Goal: Task Accomplishment & Management: Manage account settings

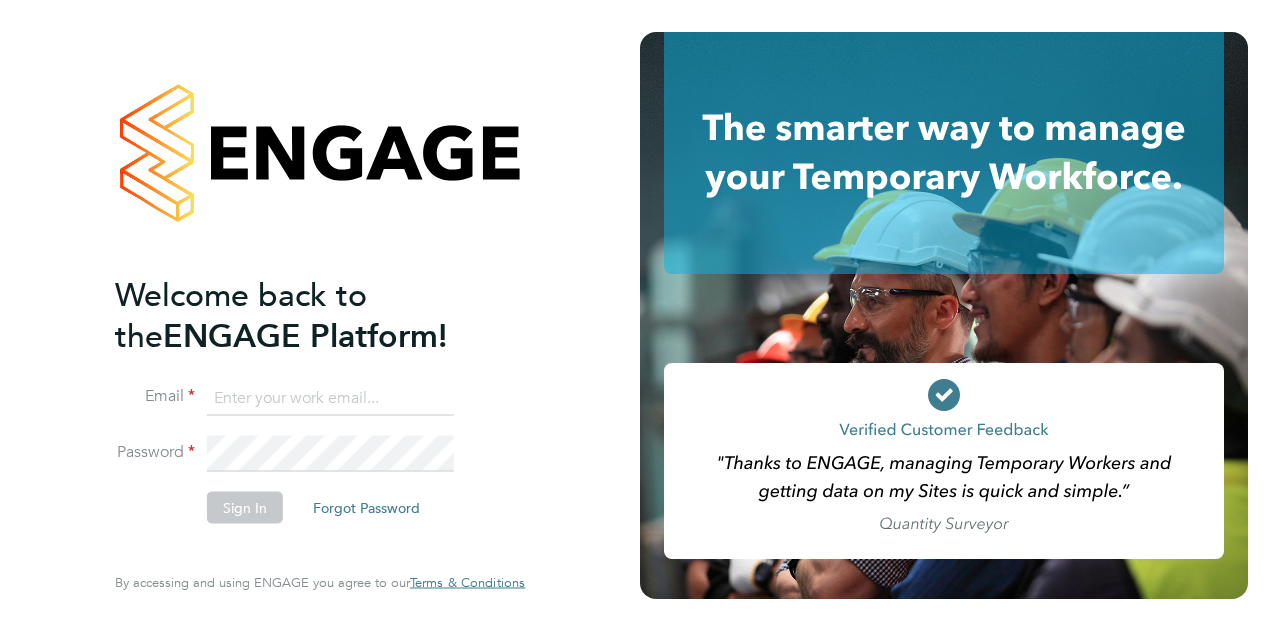
type input "mick.greenwood@wates.co.uk"
click at [249, 511] on button "Sign In" at bounding box center [245, 507] width 76 height 32
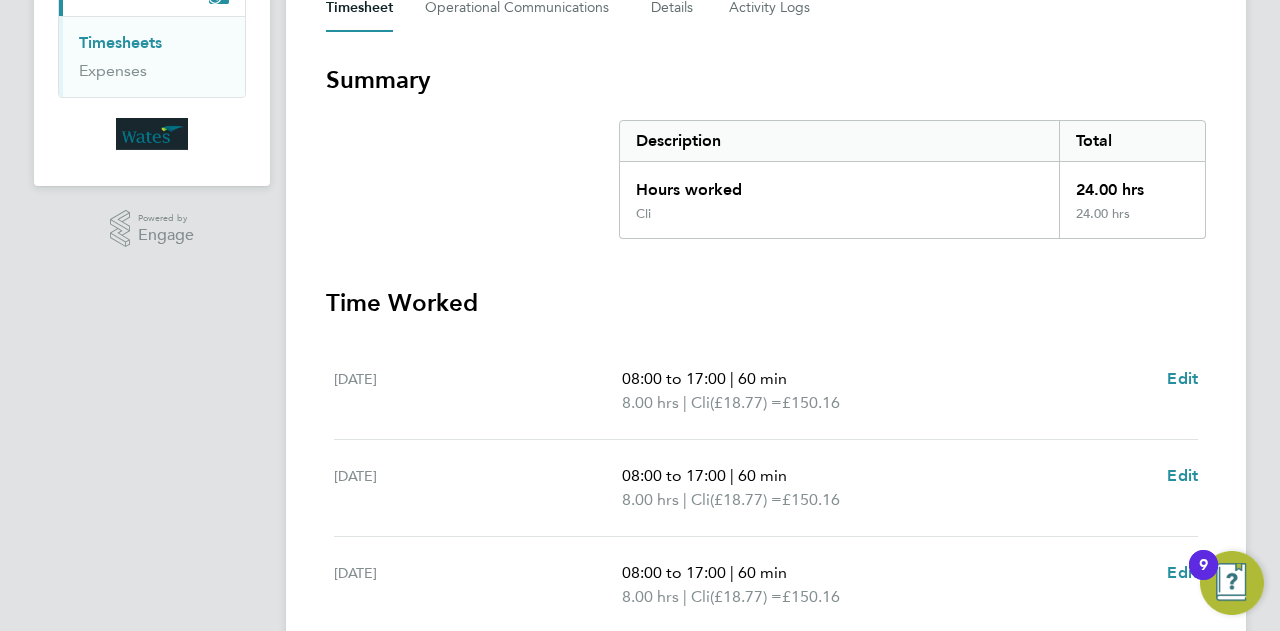
scroll to position [487, 0]
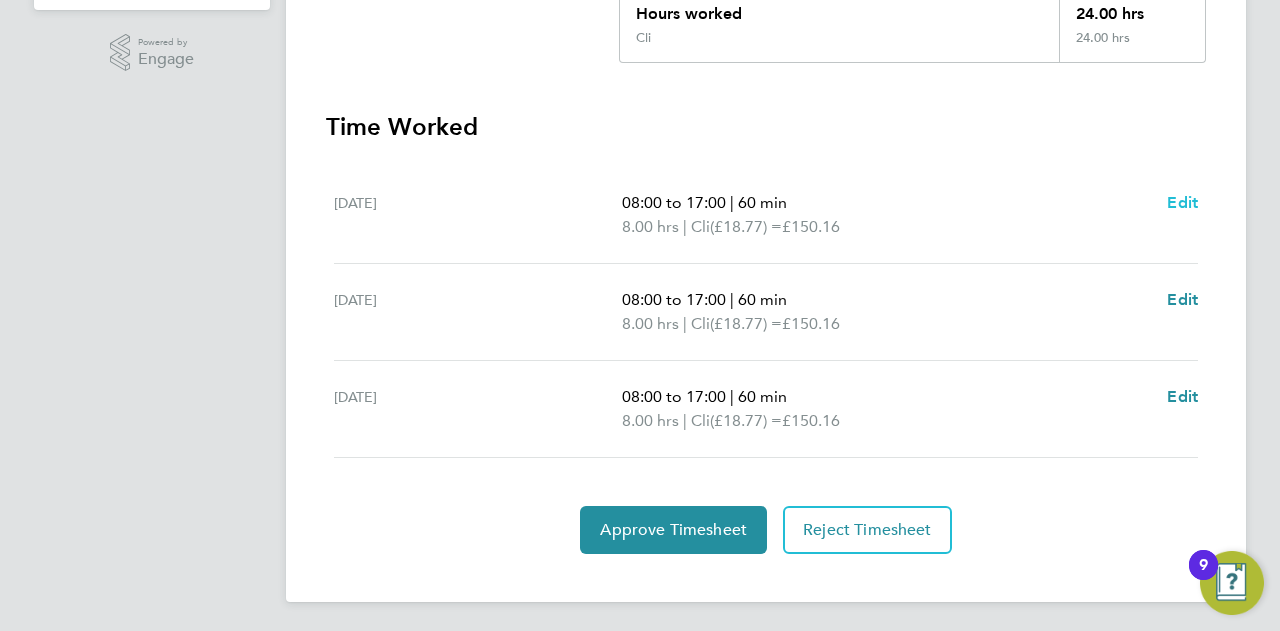
click at [1188, 199] on span "Edit" at bounding box center [1182, 202] width 31 height 19
select select "60"
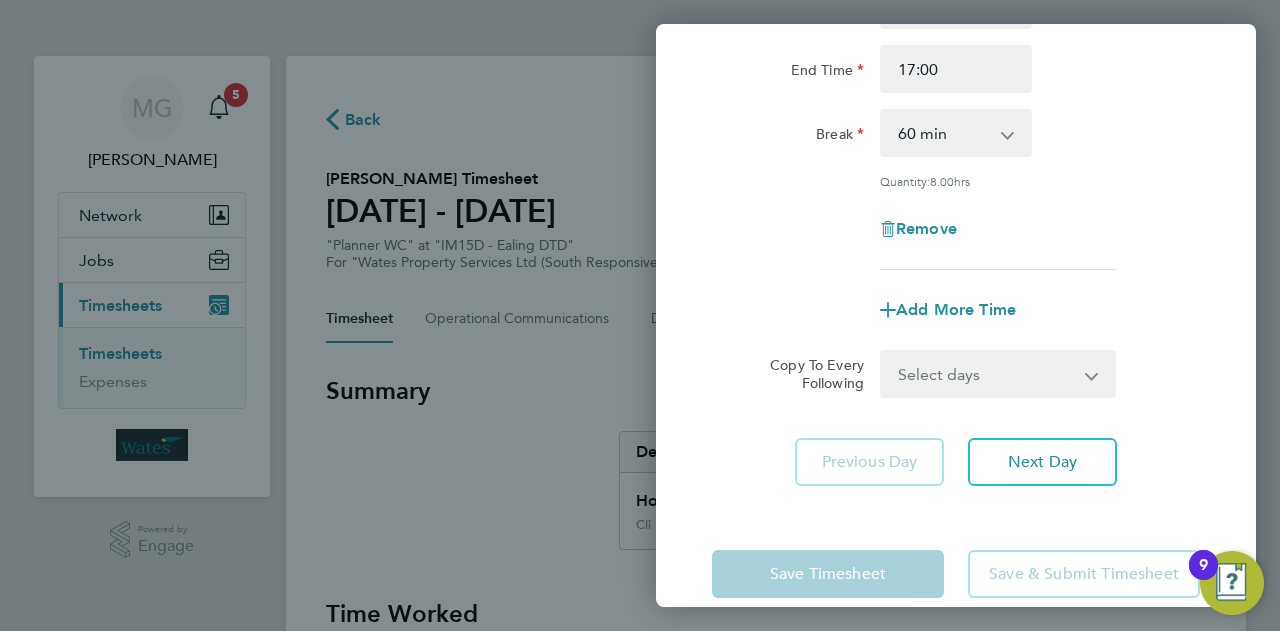
scroll to position [272, 0]
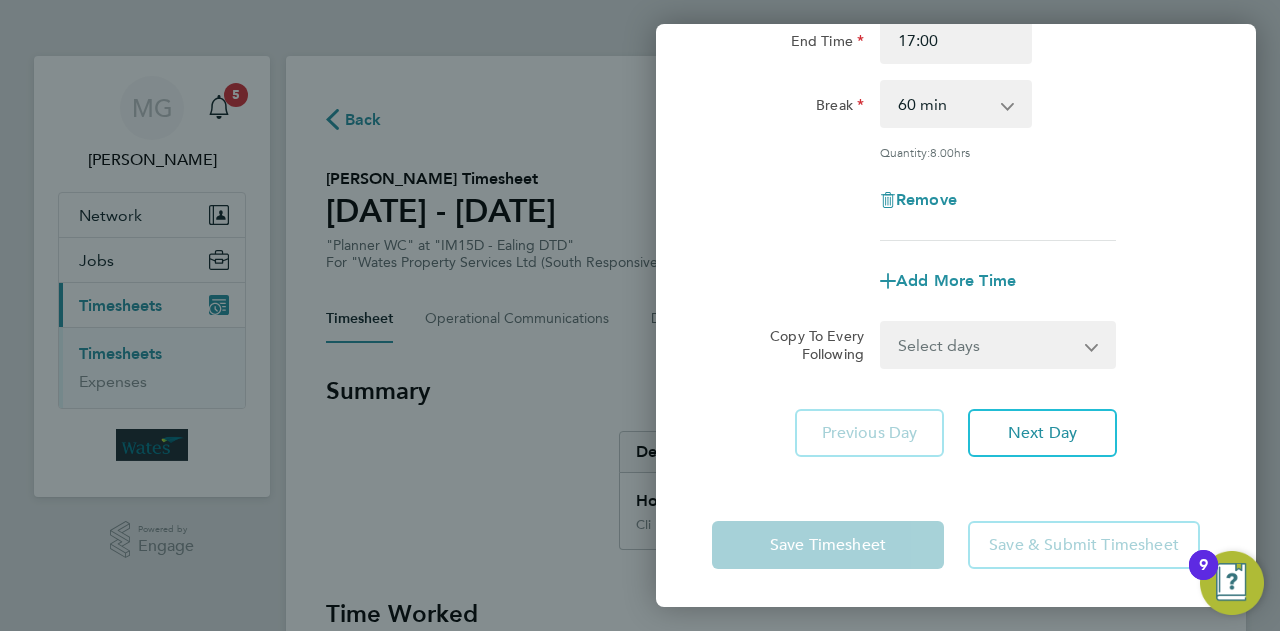
click at [558, 425] on div "Back Wed 24 Sep Enter time worked for this day. Rate Cli Start Time 08:00 End T…" at bounding box center [640, 315] width 1280 height 631
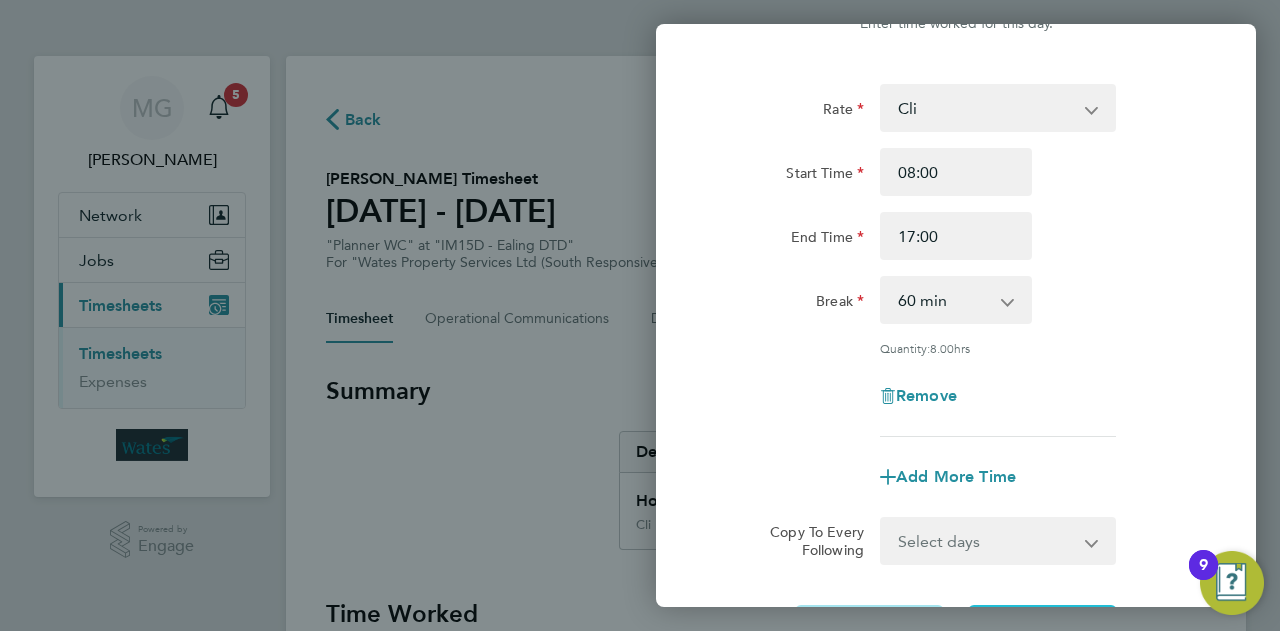
scroll to position [0, 0]
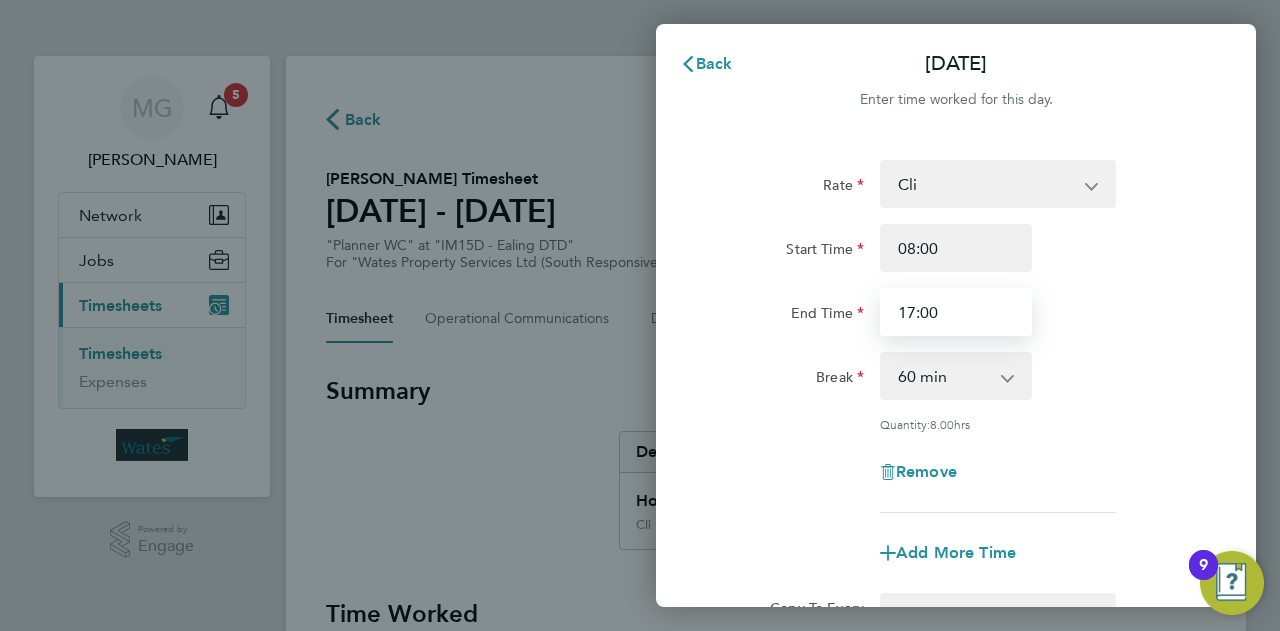
click at [914, 308] on input "17:00" at bounding box center [956, 312] width 152 height 48
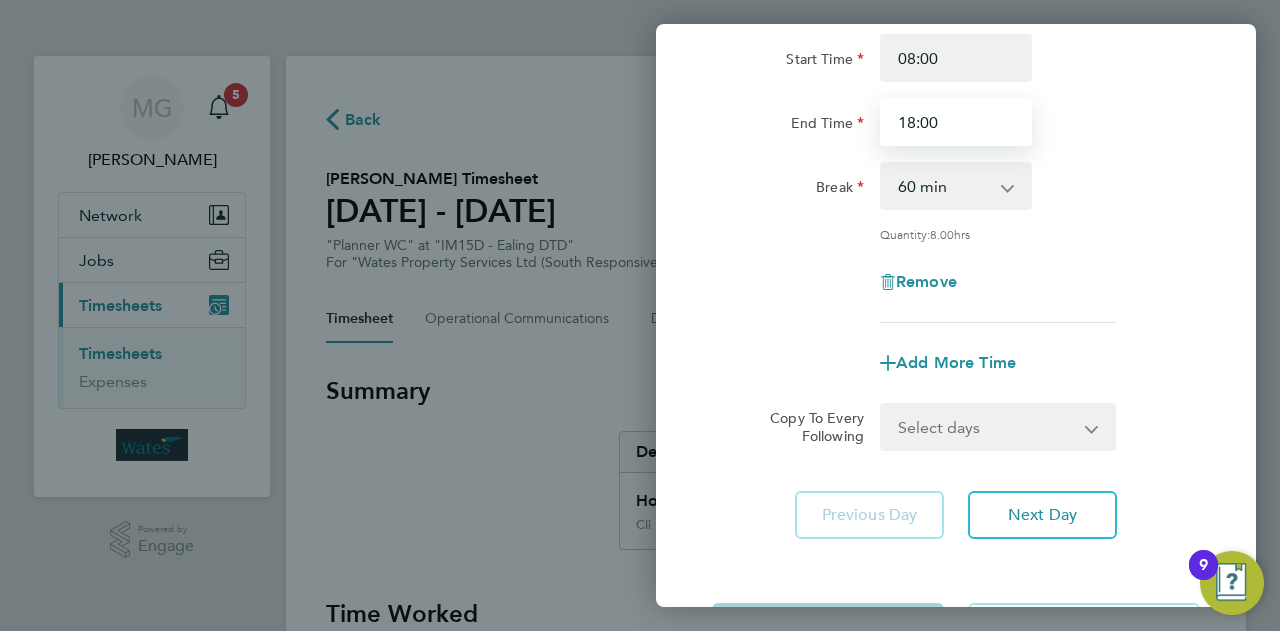
scroll to position [272, 0]
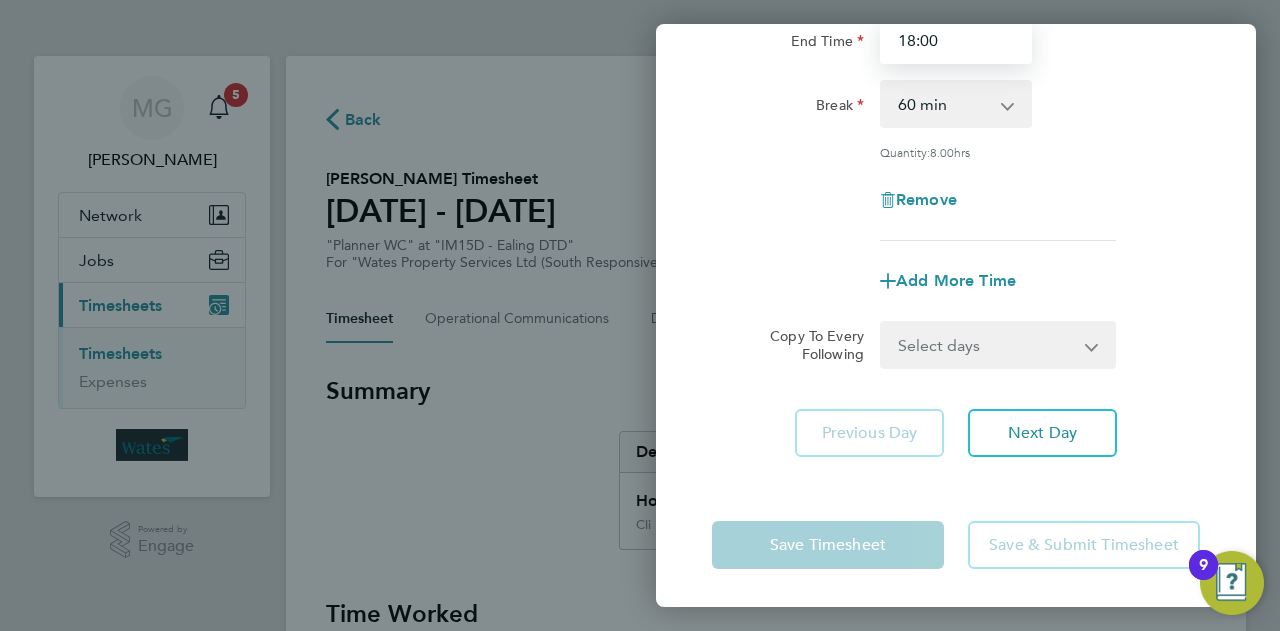
type input "18:00"
click at [1043, 346] on select "Select days Day Thursday Friday" at bounding box center [987, 345] width 210 height 44
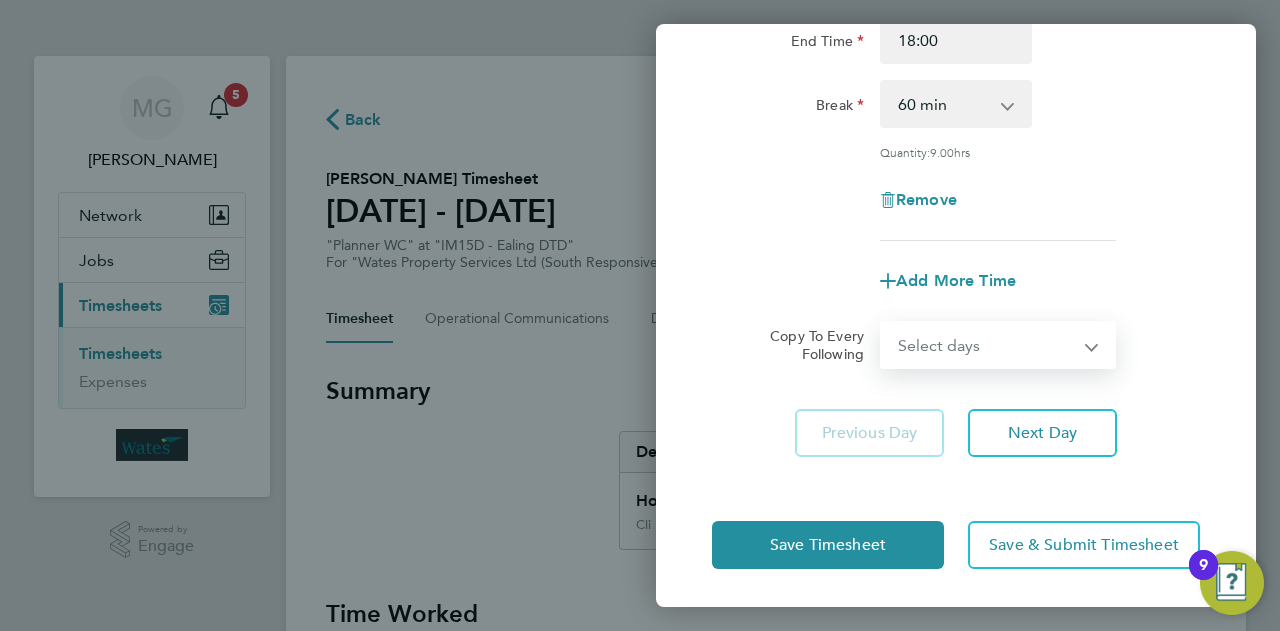
select select "THU"
click at [882, 323] on select "Select days Day Thursday Friday" at bounding box center [987, 345] width 210 height 44
select select "2025-09-26"
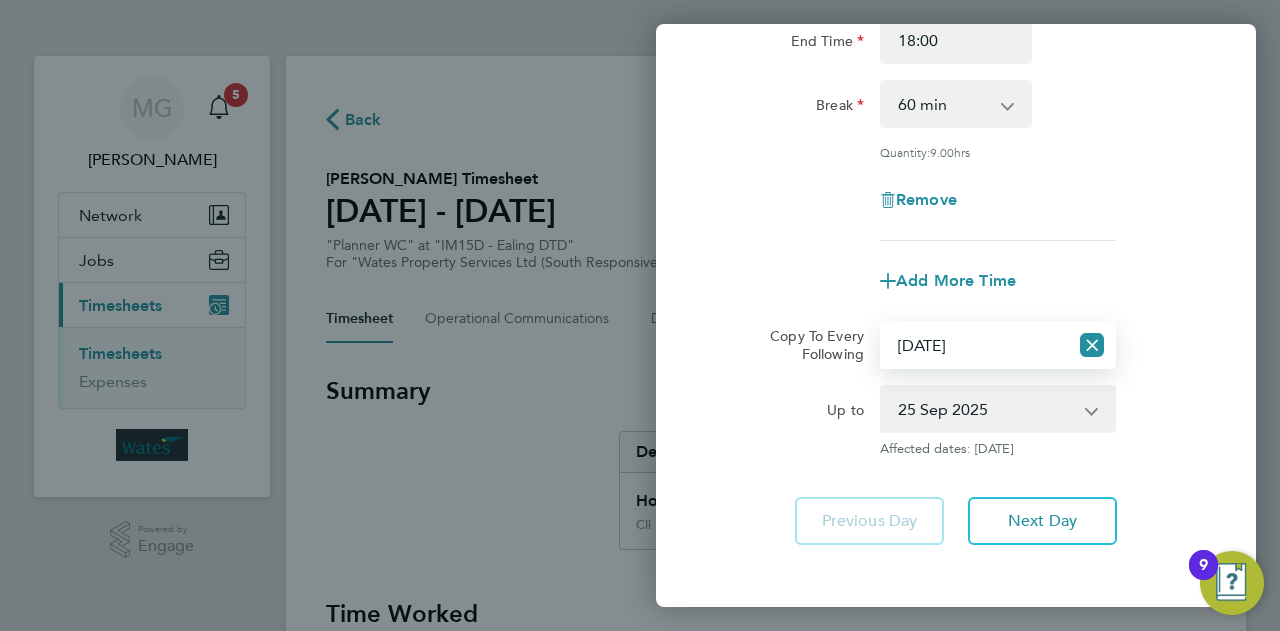
click at [1078, 416] on select "25 Sep 2025 26 Sep 2025" at bounding box center [986, 409] width 208 height 44
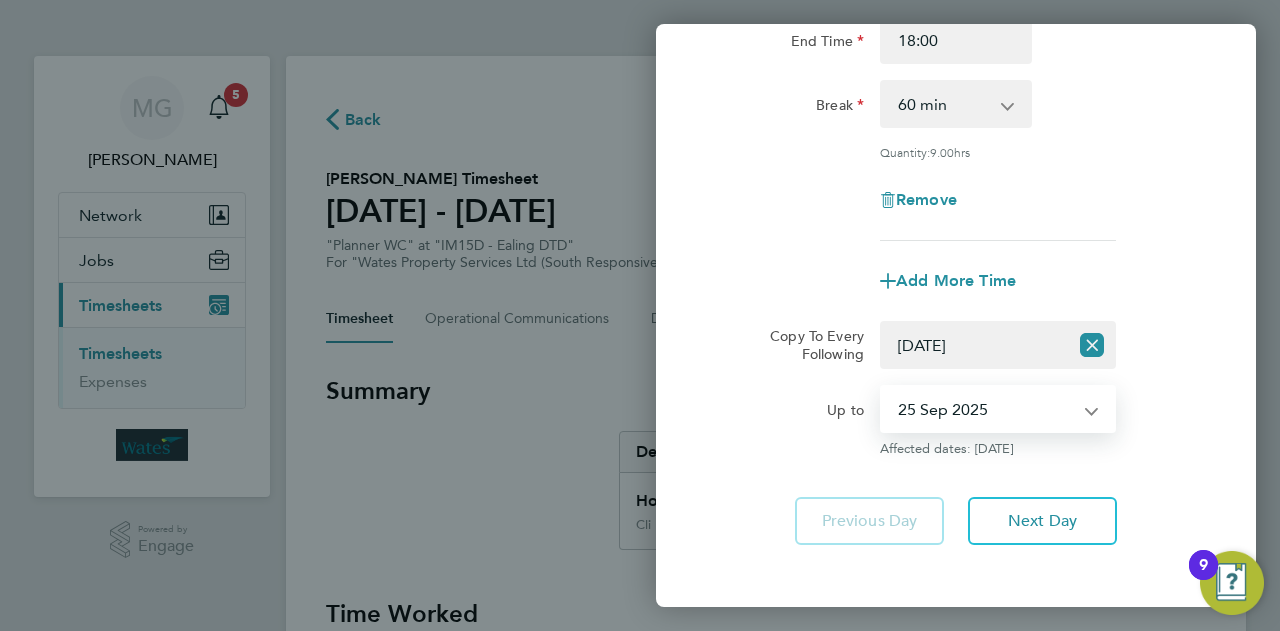
click at [1188, 312] on form "Rate Cli Start Time 08:00 End Time 18:00 Break 0 min 15 min 30 min 45 min 60 mi…" at bounding box center [956, 172] width 488 height 569
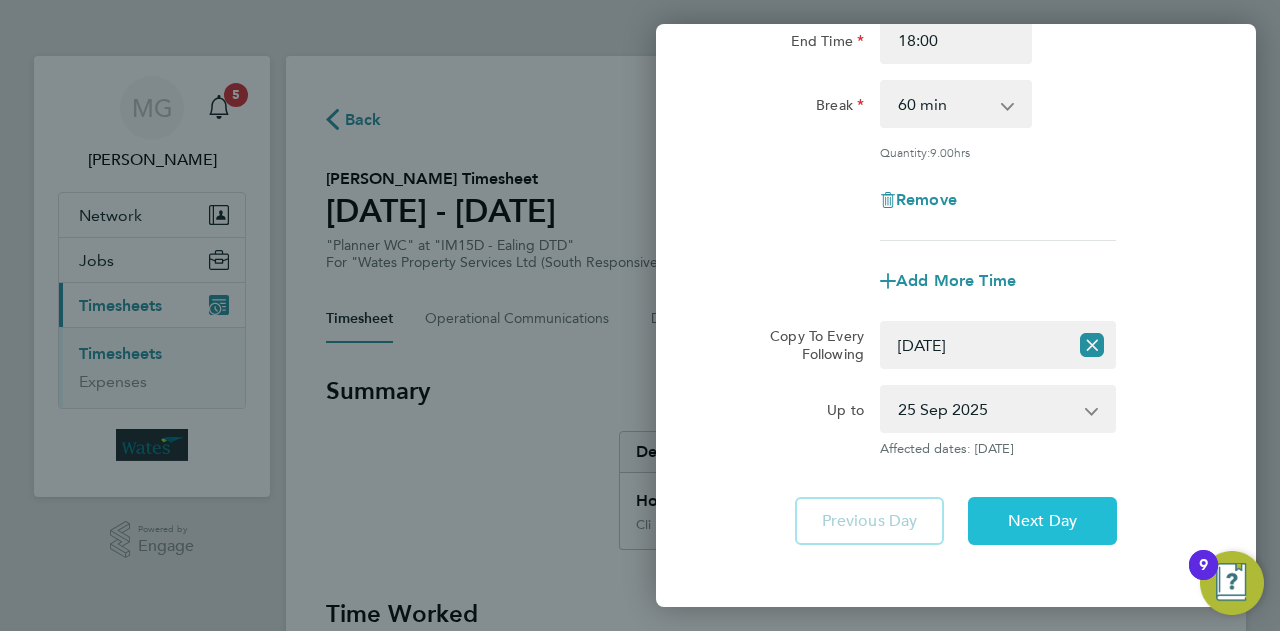
click at [1021, 511] on span "Next Day" at bounding box center [1042, 521] width 69 height 20
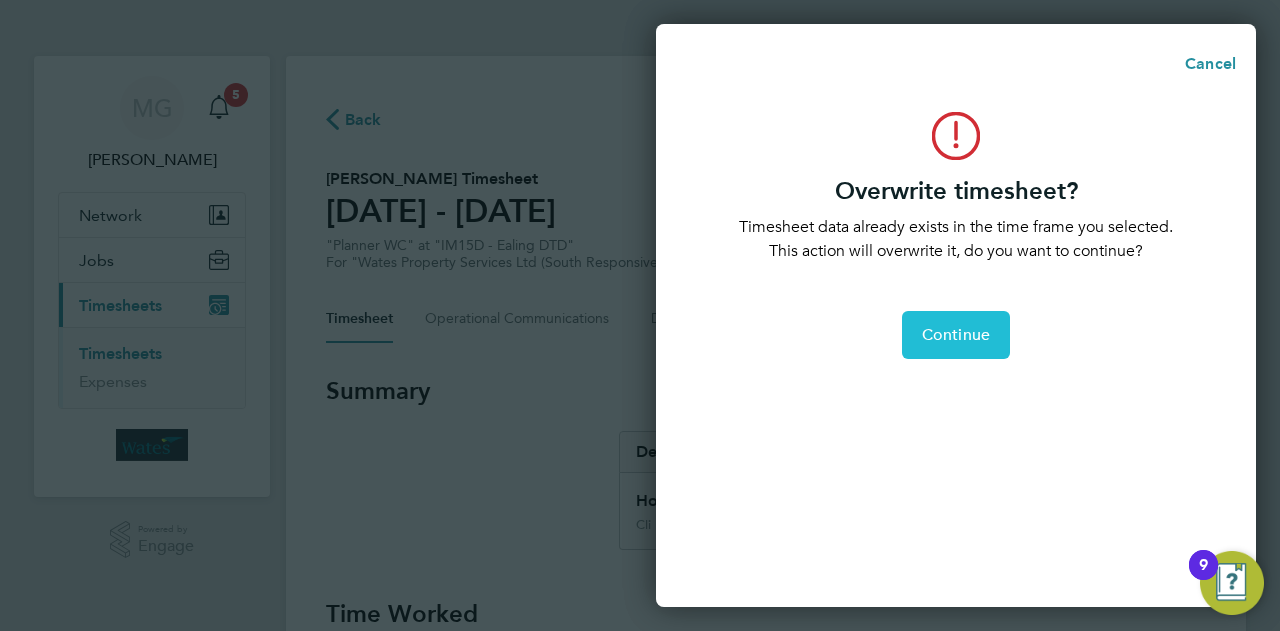
click at [968, 326] on span "Continue" at bounding box center [956, 335] width 68 height 20
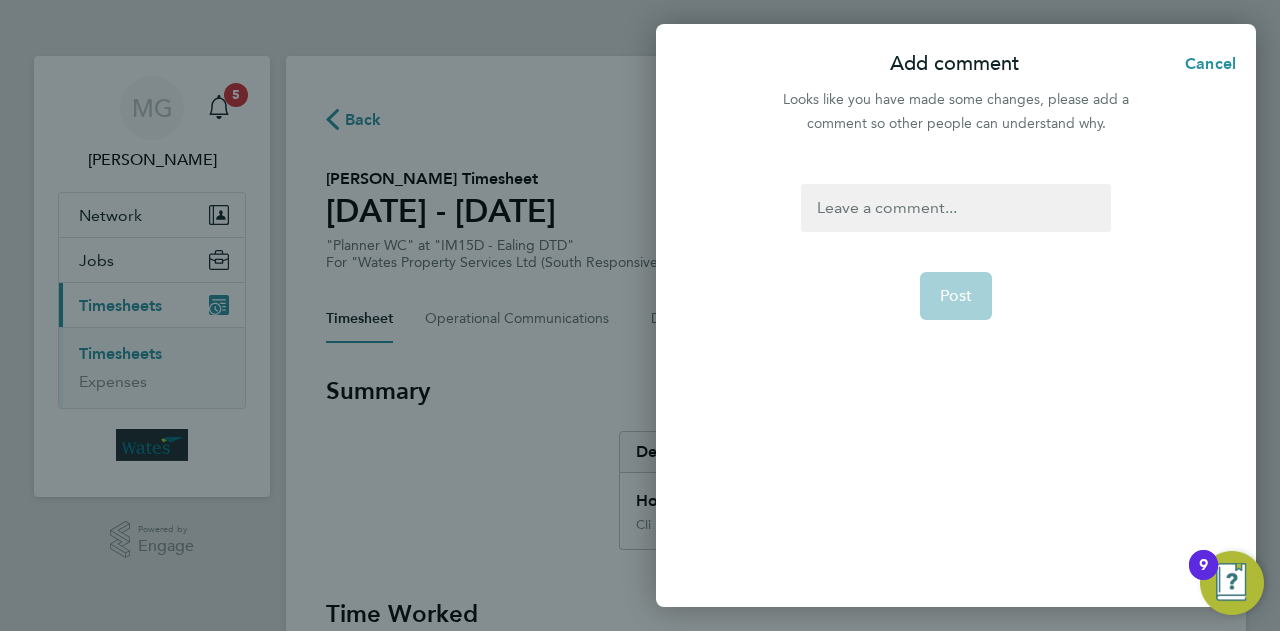
click at [932, 207] on div at bounding box center [955, 208] width 309 height 48
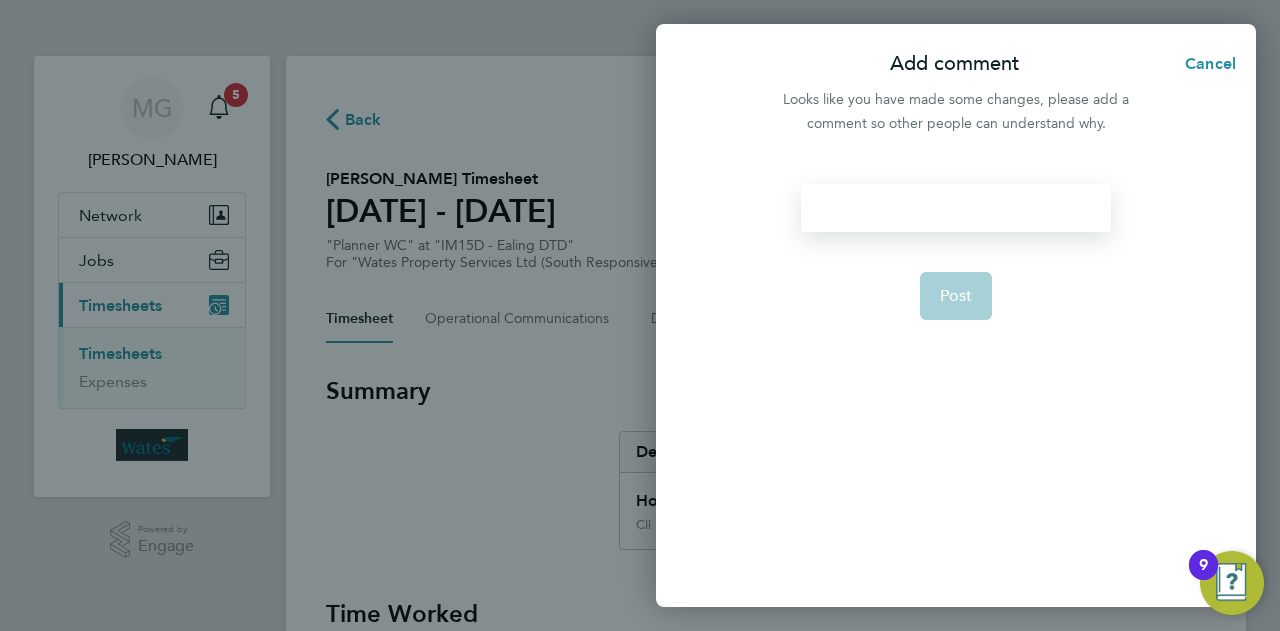
click at [926, 209] on div at bounding box center [955, 208] width 309 height 48
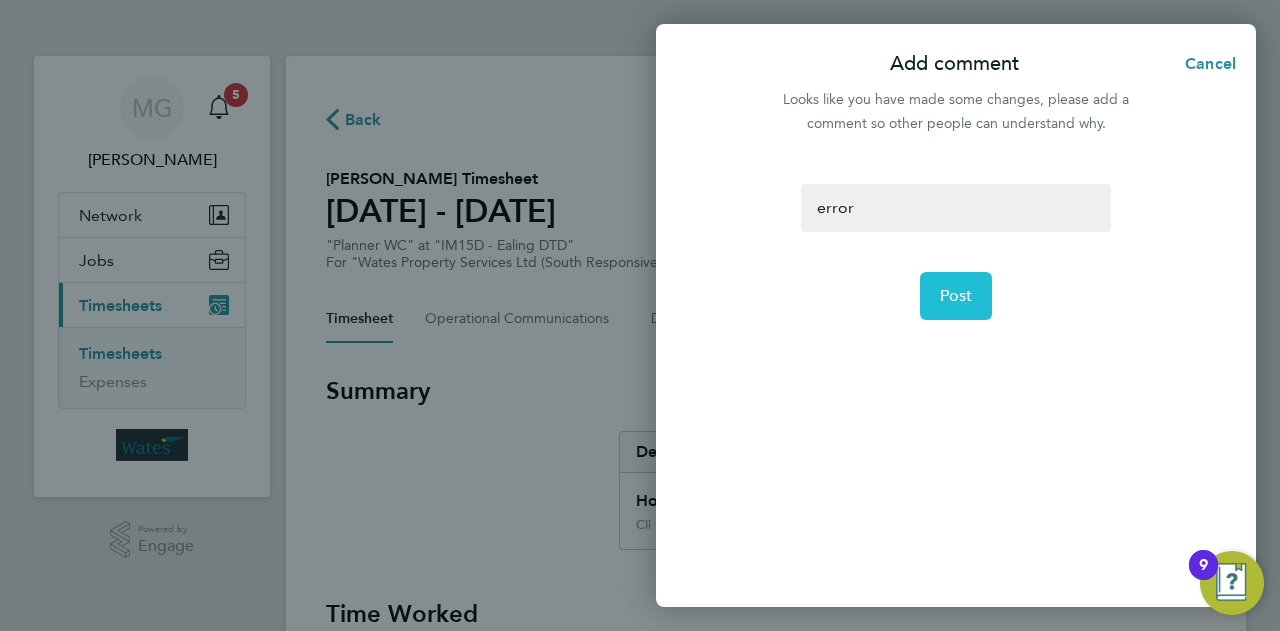
click at [967, 304] on span "Post" at bounding box center [956, 296] width 33 height 20
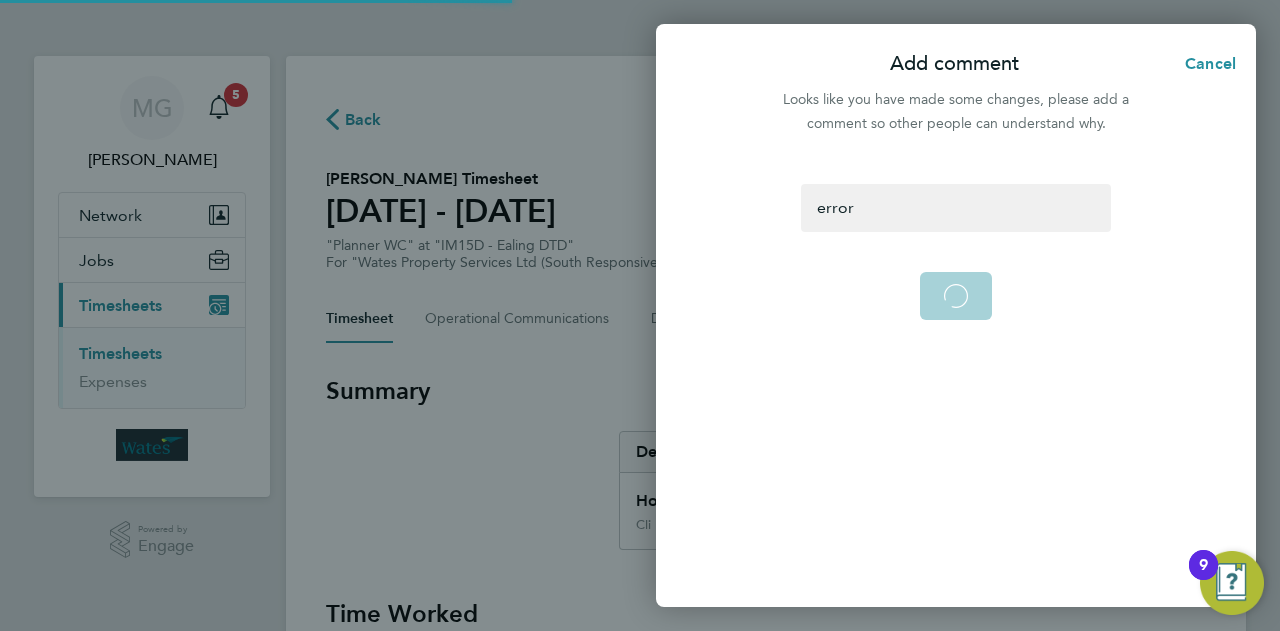
select select "0: null"
select select "60"
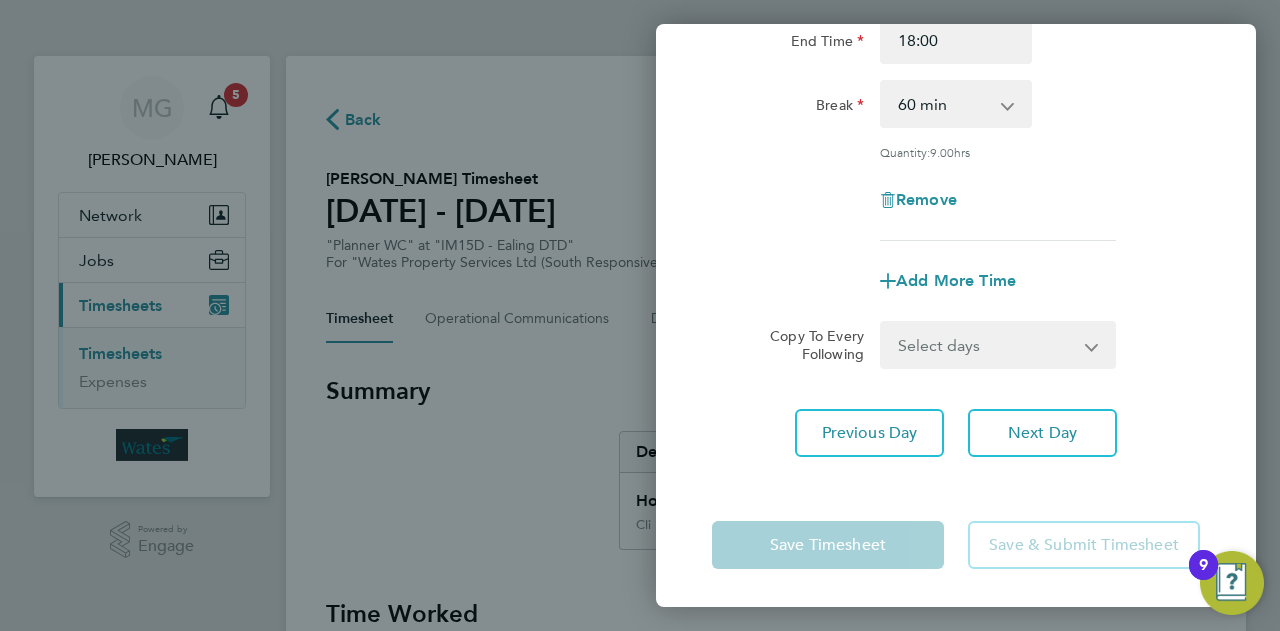
click at [1022, 549] on app-form-button "Save & Submit Timesheet" at bounding box center [1078, 545] width 244 height 48
click at [555, 380] on div "Back Thu 25 Sep Enter time worked for this day. Rate Cli Start Time 08:00 End T…" at bounding box center [640, 315] width 1280 height 631
click at [553, 392] on div "Back Thu 25 Sep Enter time worked for this day. Rate Cli Start Time 08:00 End T…" at bounding box center [640, 315] width 1280 height 631
drag, startPoint x: 555, startPoint y: 392, endPoint x: 770, endPoint y: 285, distance: 240.1
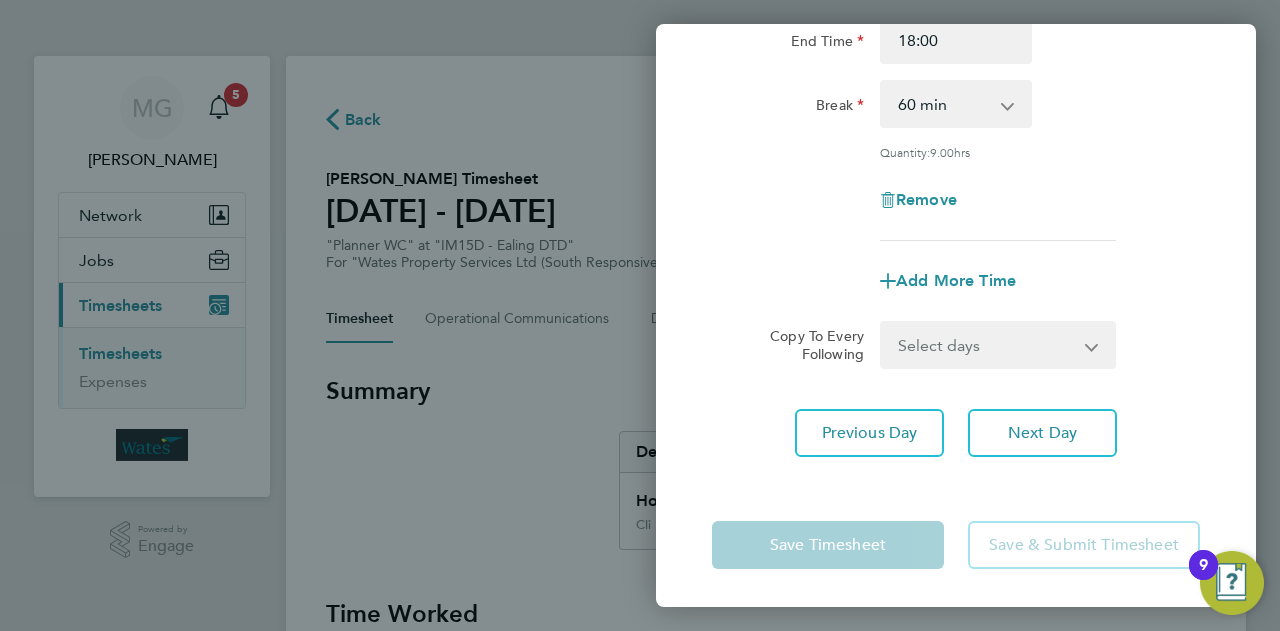
click at [556, 391] on div "Back Thu 25 Sep Enter time worked for this day. Rate Cli Start Time 08:00 End T…" at bounding box center [640, 315] width 1280 height 631
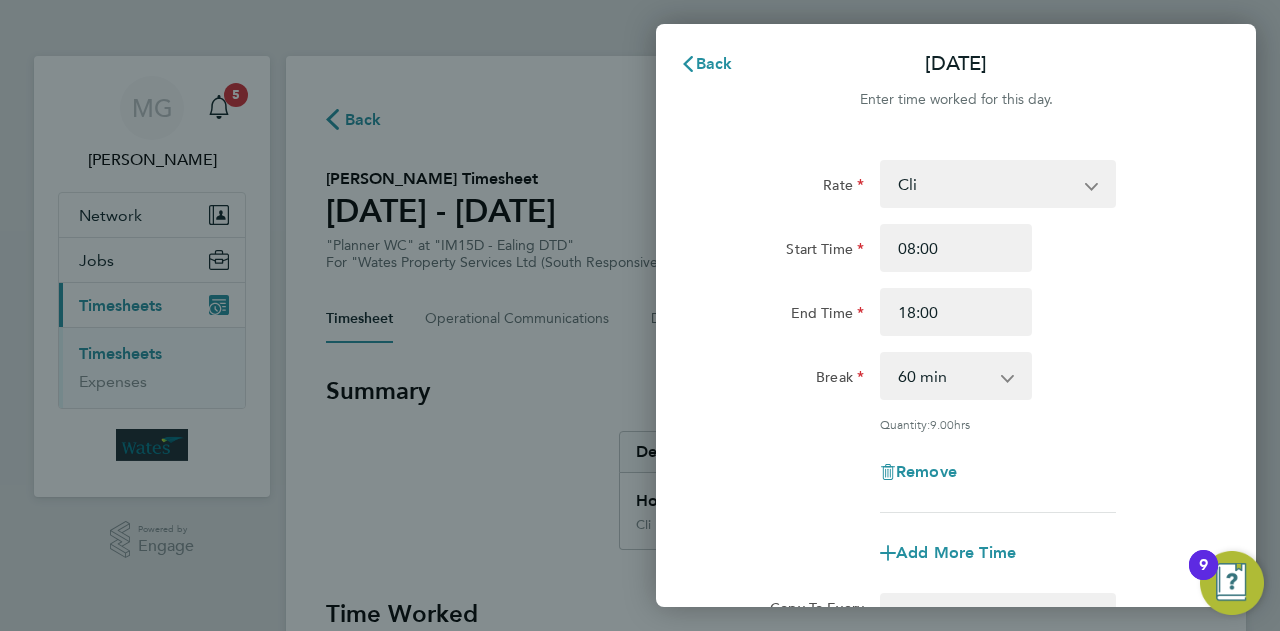
click at [635, 105] on div "Back Thu 25 Sep Enter time worked for this day. Rate Cli Start Time 08:00 End T…" at bounding box center [640, 315] width 1280 height 631
click at [709, 69] on span "Back" at bounding box center [714, 63] width 37 height 19
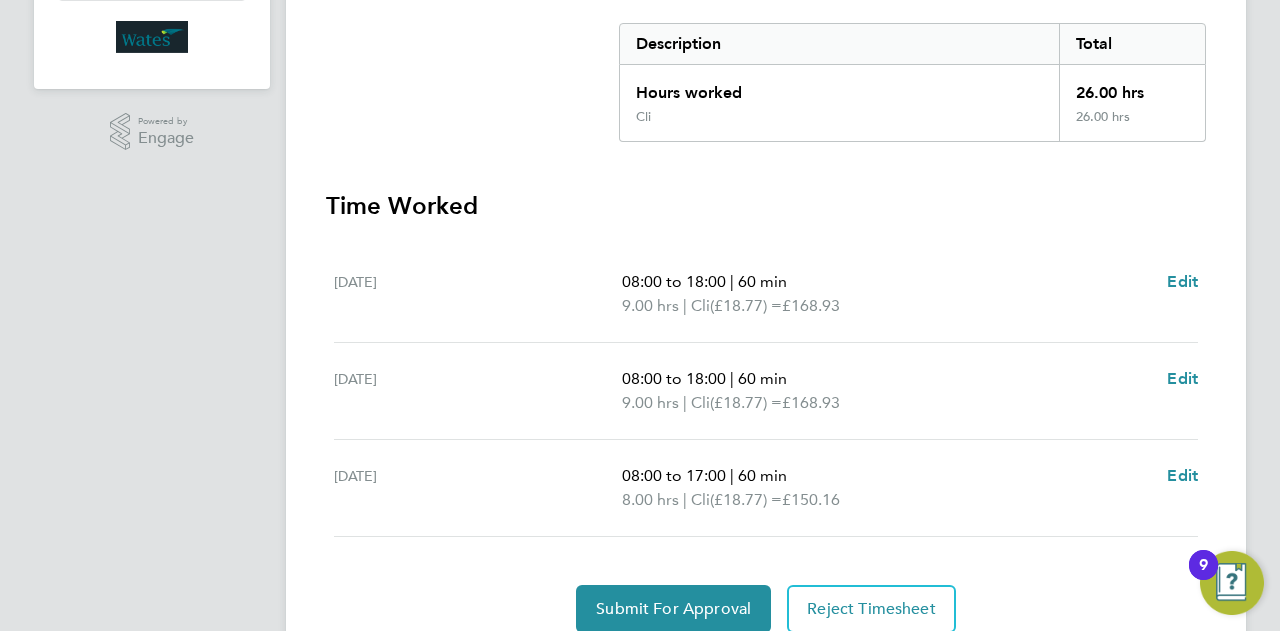
scroll to position [487, 0]
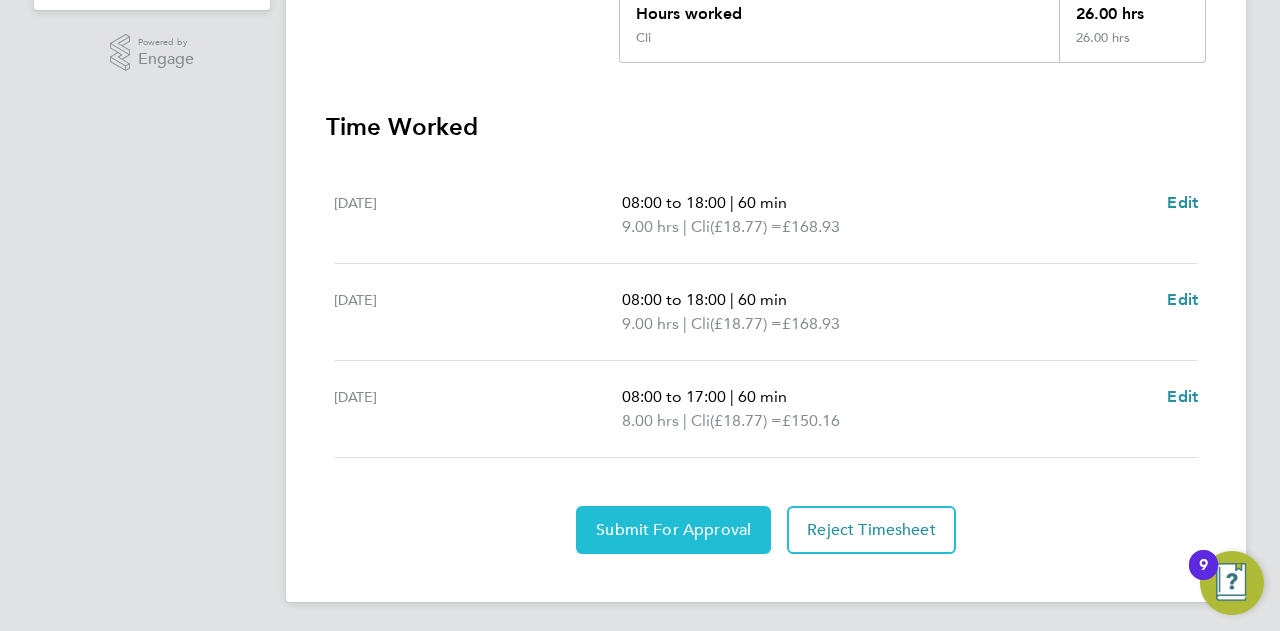
click at [684, 528] on span "Submit For Approval" at bounding box center [673, 530] width 155 height 20
click at [684, 528] on span "Approve Timesheet" at bounding box center [673, 530] width 147 height 20
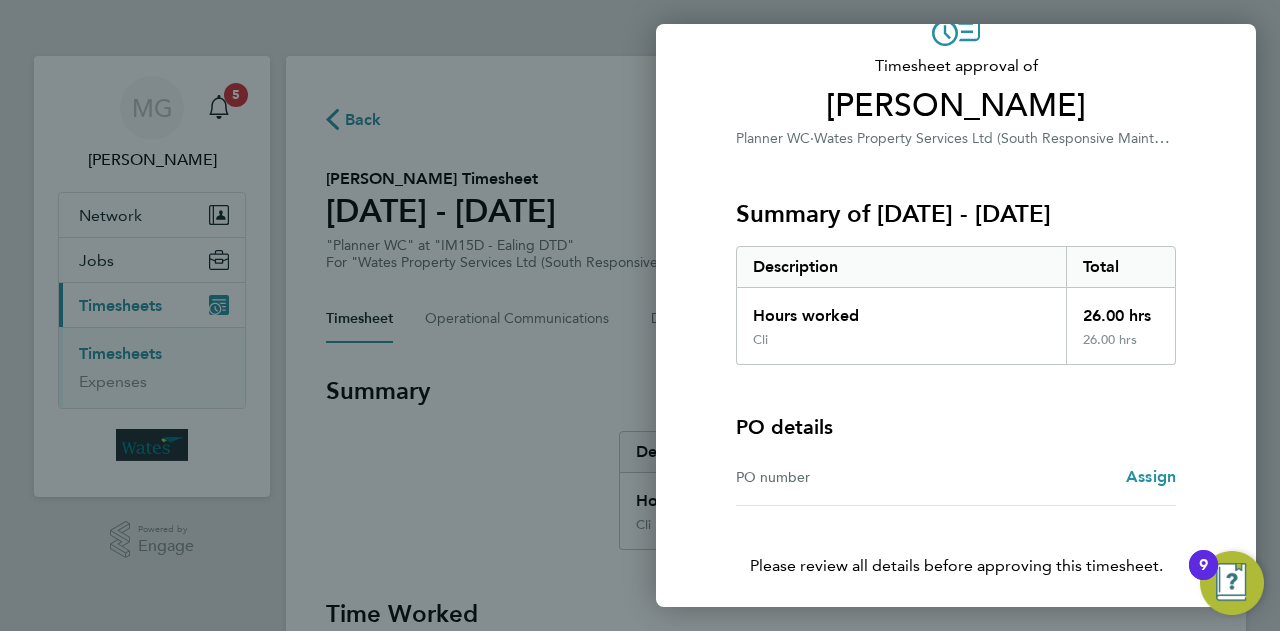
scroll to position [187, 0]
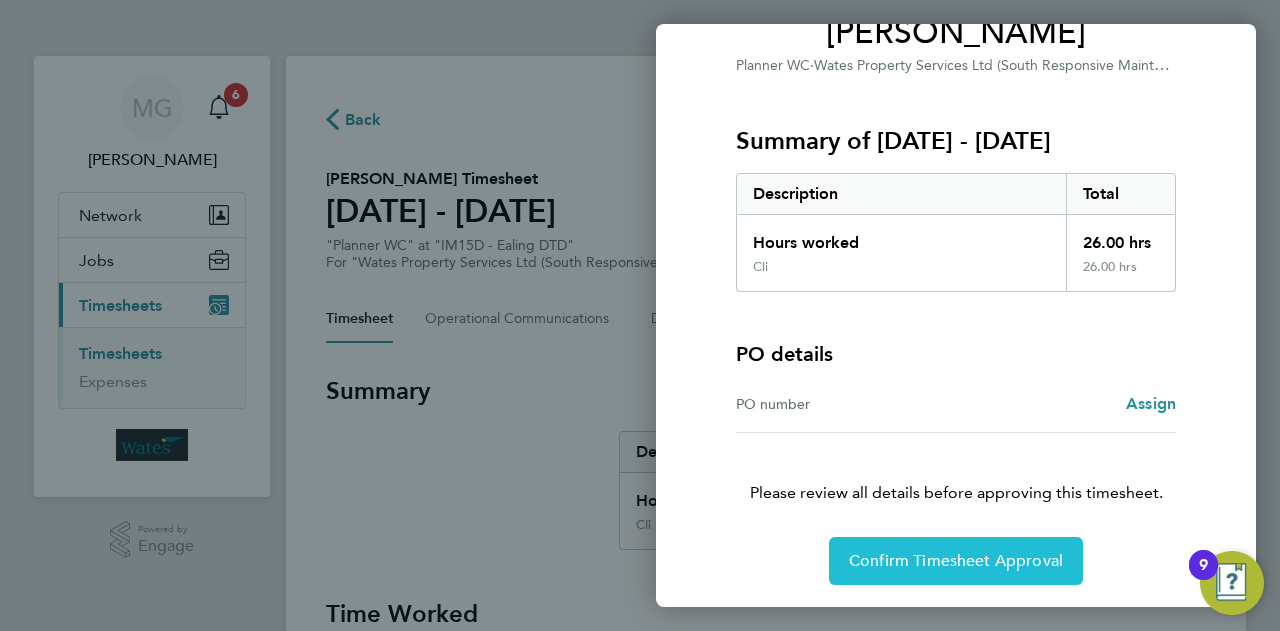
click at [980, 557] on span "Confirm Timesheet Approval" at bounding box center [956, 561] width 214 height 20
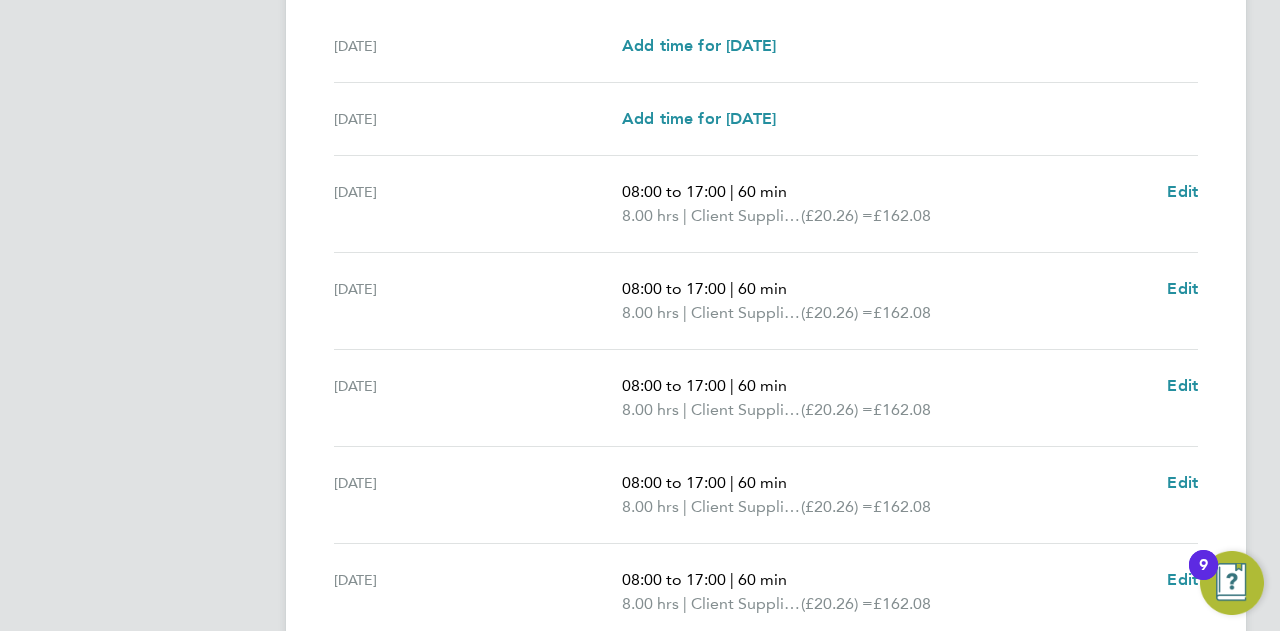
scroll to position [800, 0]
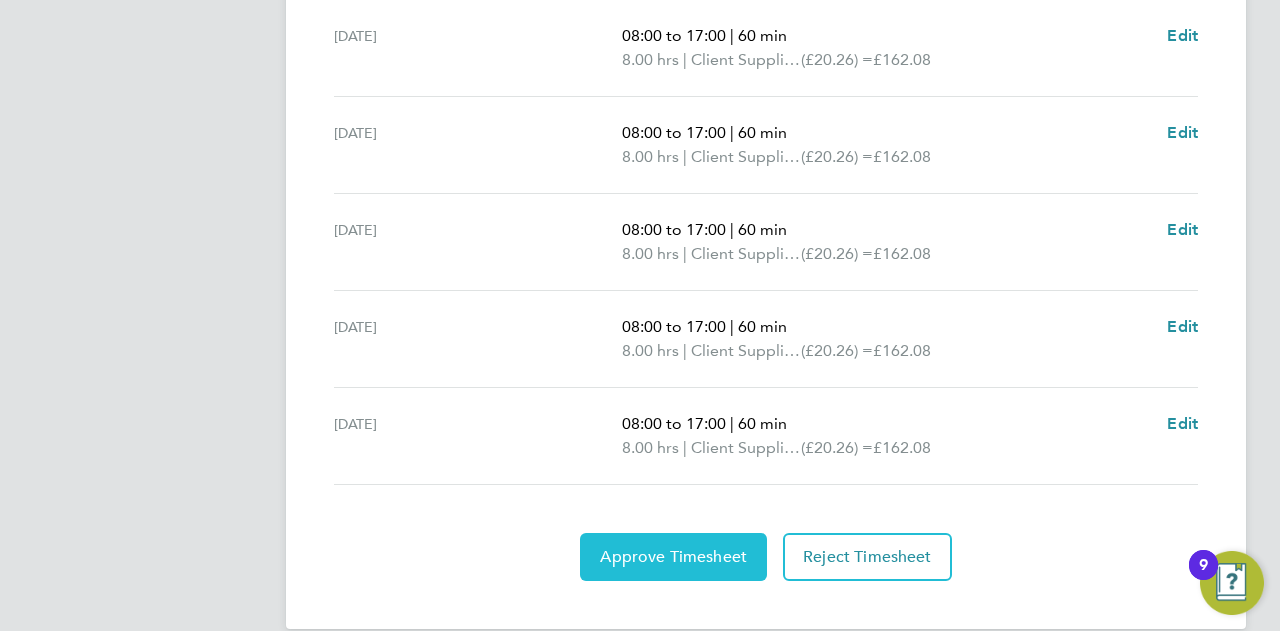
click at [707, 547] on span "Approve Timesheet" at bounding box center [673, 557] width 147 height 20
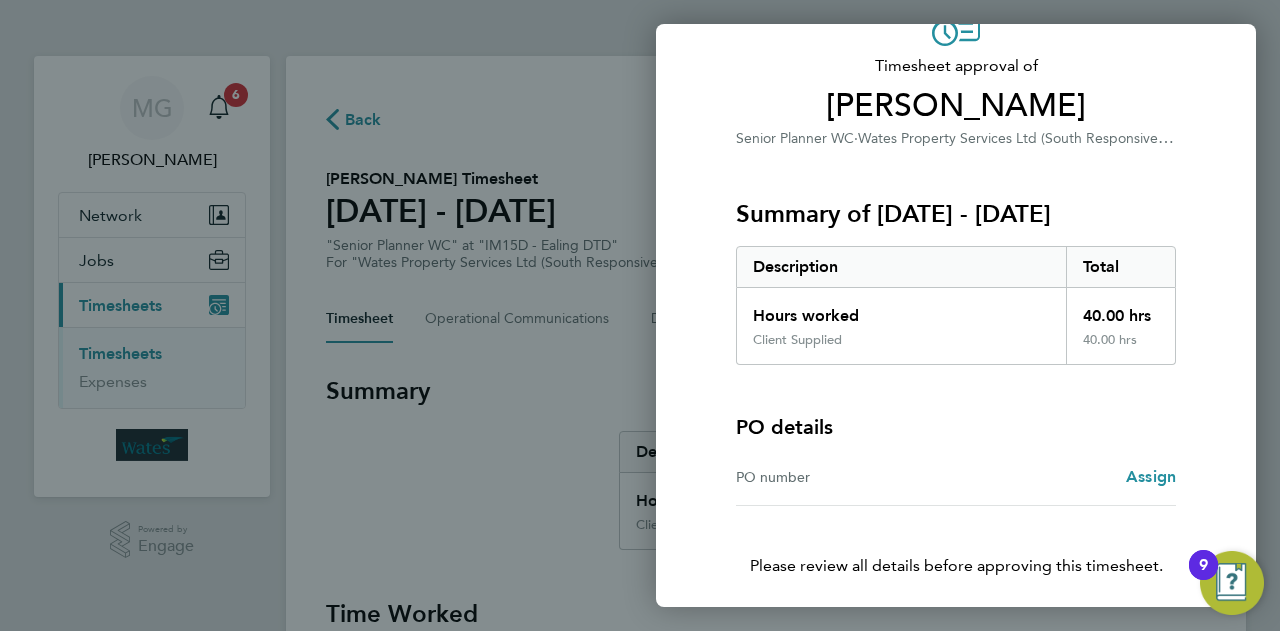
scroll to position [187, 0]
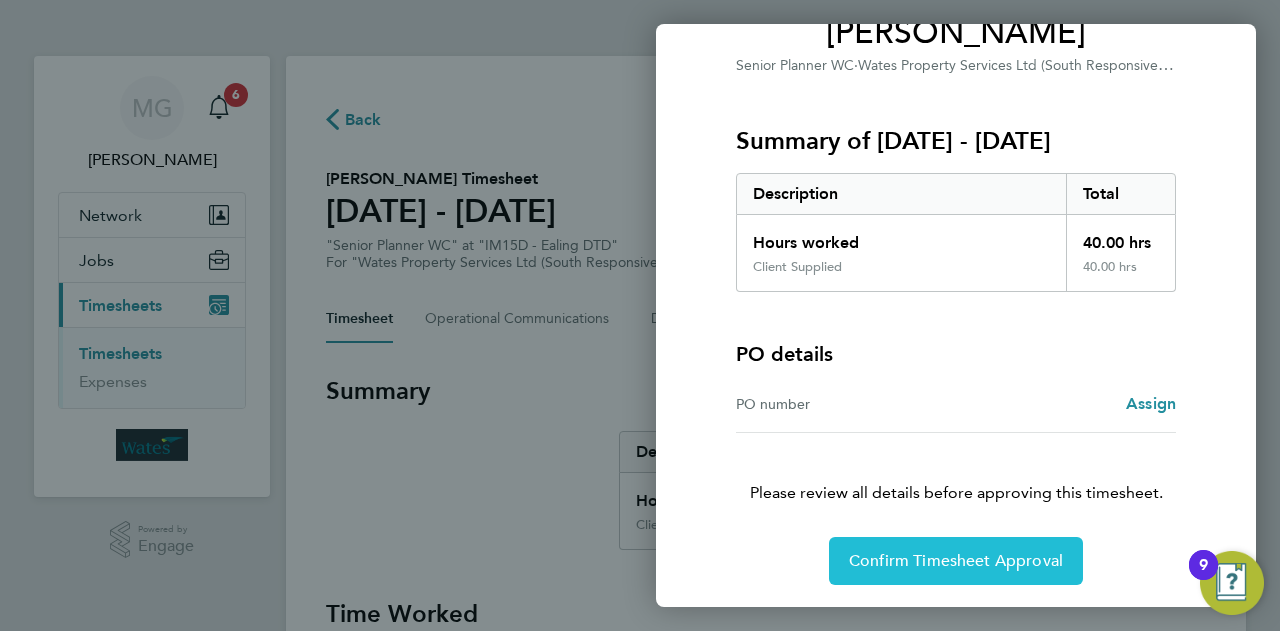
click at [996, 563] on span "Confirm Timesheet Approval" at bounding box center [956, 561] width 214 height 20
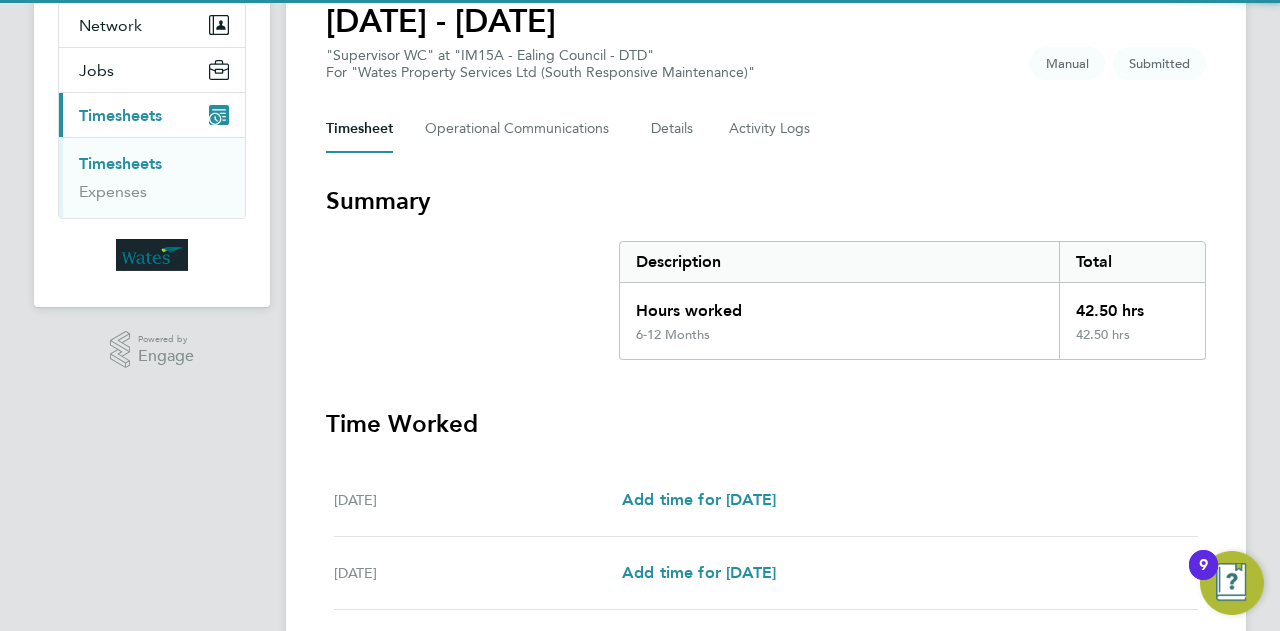
scroll to position [800, 0]
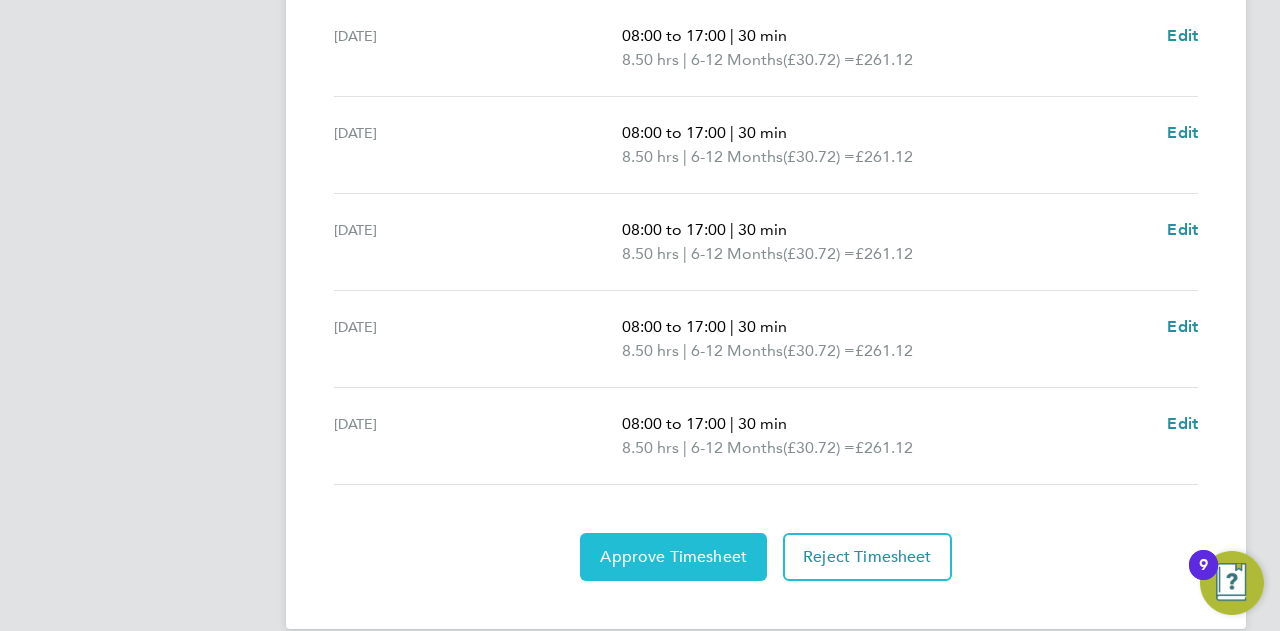
click at [686, 541] on button "Approve Timesheet" at bounding box center [673, 557] width 187 height 48
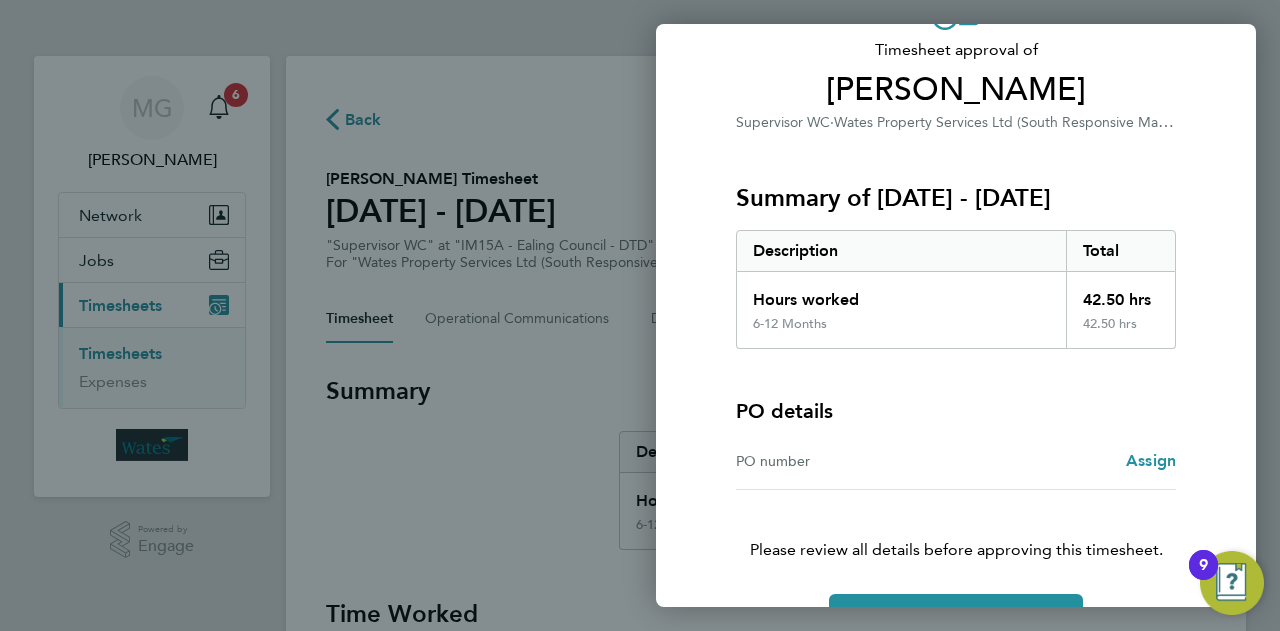
scroll to position [187, 0]
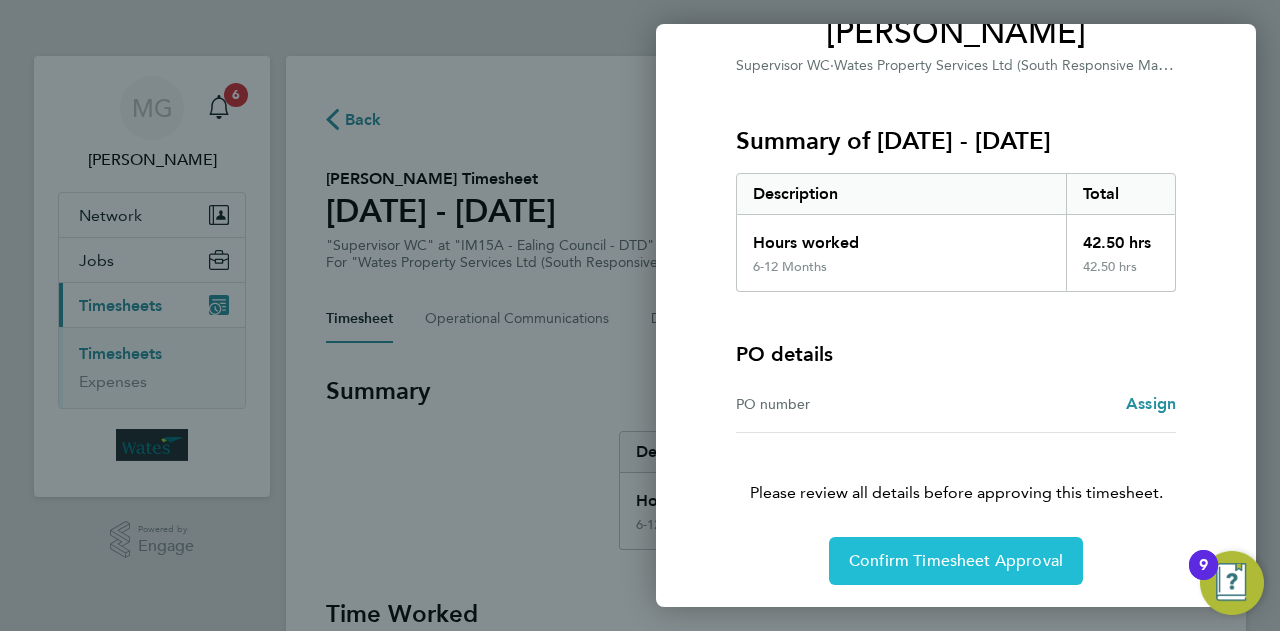
click at [948, 553] on span "Confirm Timesheet Approval" at bounding box center [956, 561] width 214 height 20
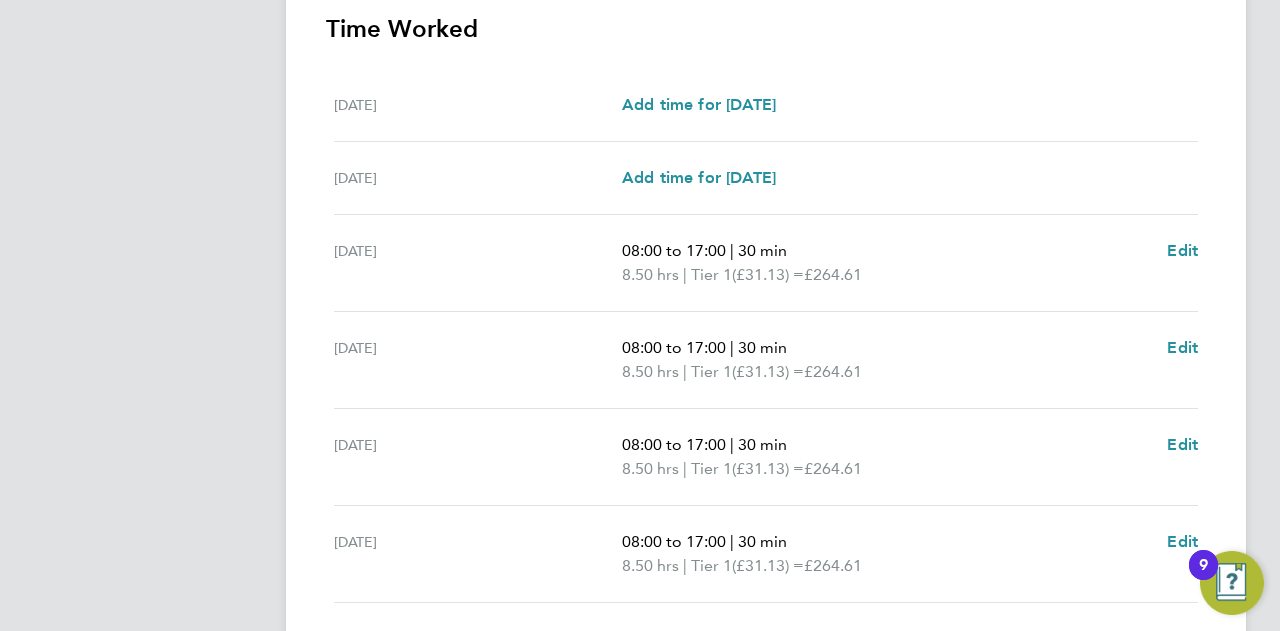
scroll to position [826, 0]
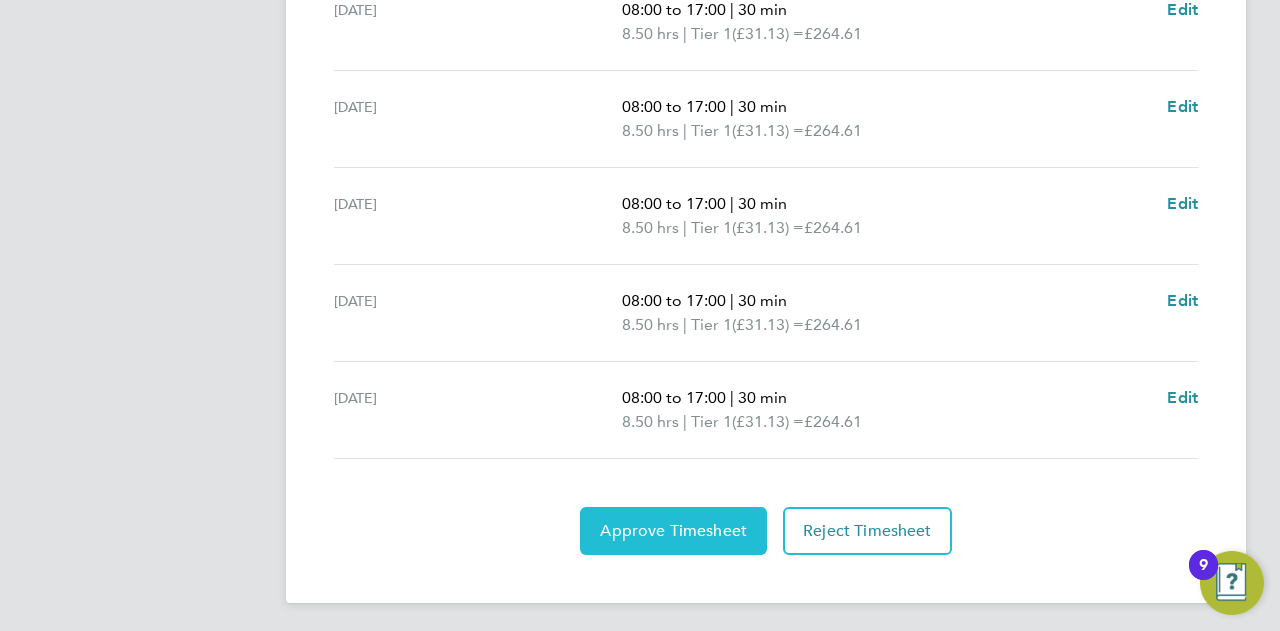
click at [707, 529] on span "Approve Timesheet" at bounding box center [673, 531] width 147 height 20
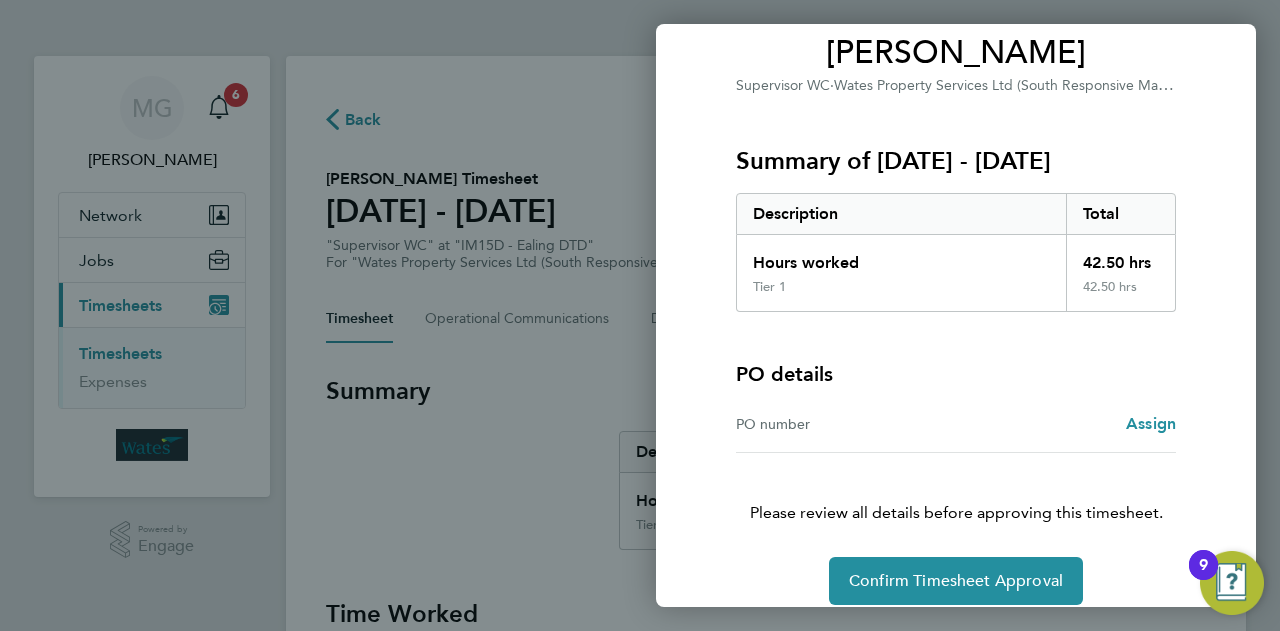
scroll to position [187, 0]
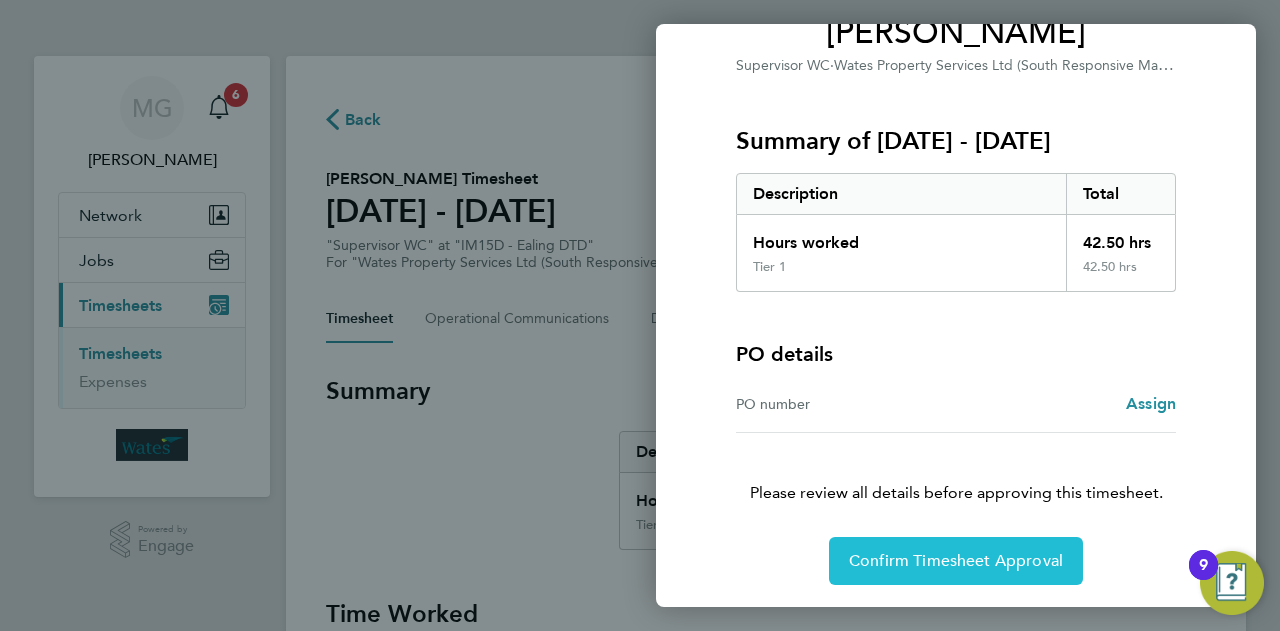
click at [927, 561] on span "Confirm Timesheet Approval" at bounding box center [956, 561] width 214 height 20
